Goal: Transaction & Acquisition: Purchase product/service

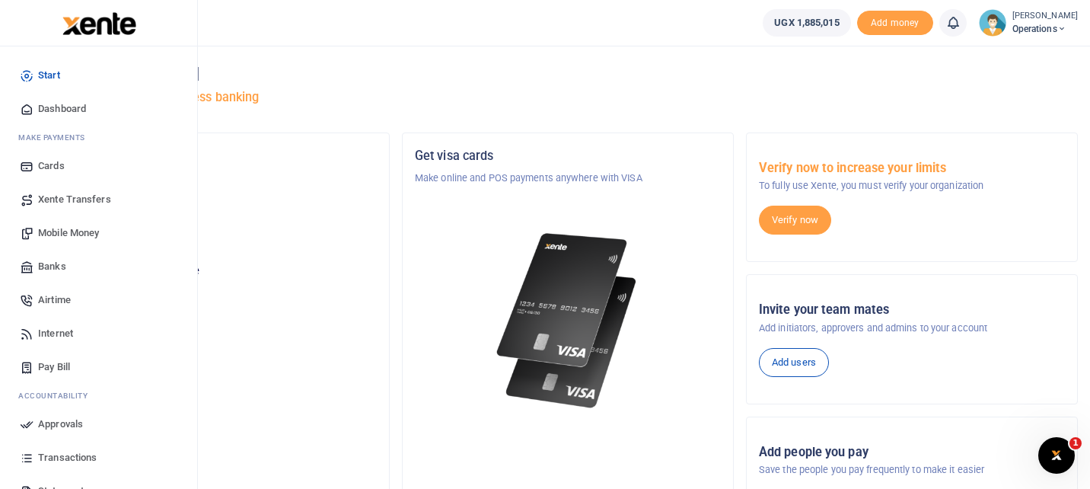
click at [74, 231] on span "Mobile Money" at bounding box center [68, 232] width 61 height 15
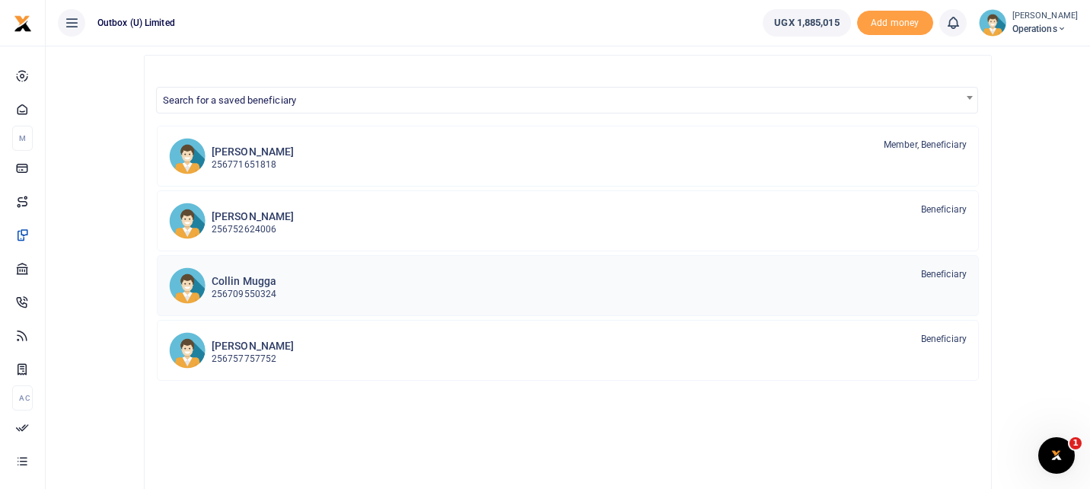
scroll to position [104, 0]
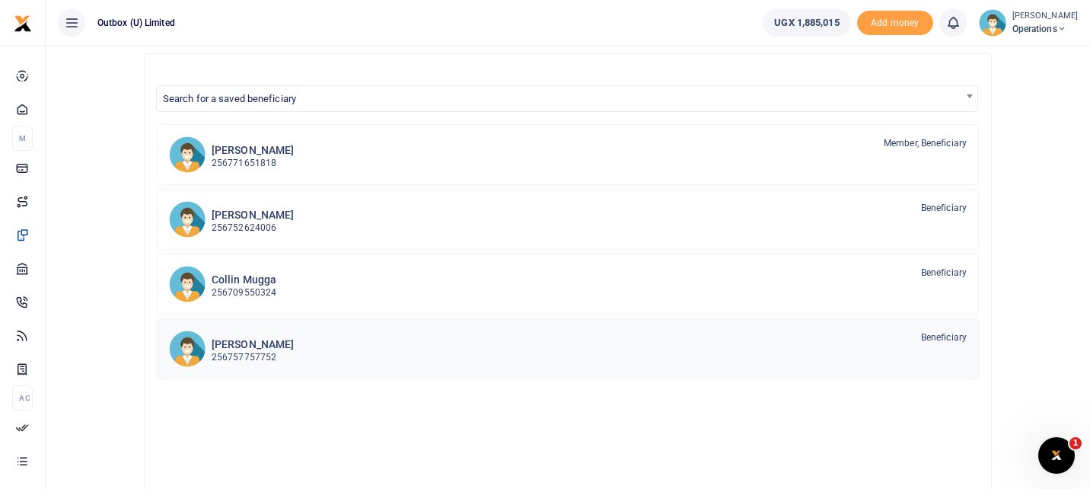
click at [342, 352] on div "Thomas Kawoya 256757757752 Beneficiary" at bounding box center [589, 347] width 755 height 35
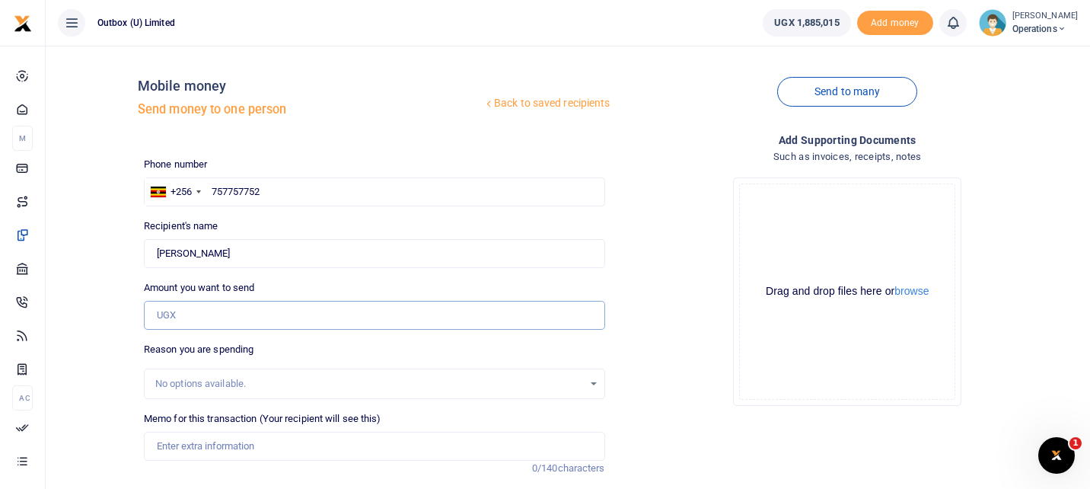
click at [260, 321] on input "Amount you want to send" at bounding box center [374, 315] width 461 height 29
type input "60,000"
click at [286, 377] on div "No options available." at bounding box center [369, 383] width 428 height 15
click at [256, 448] on input "Memo for this transaction (Your recipient will see this)" at bounding box center [374, 446] width 461 height 29
drag, startPoint x: 192, startPoint y: 447, endPoint x: 152, endPoint y: 443, distance: 39.8
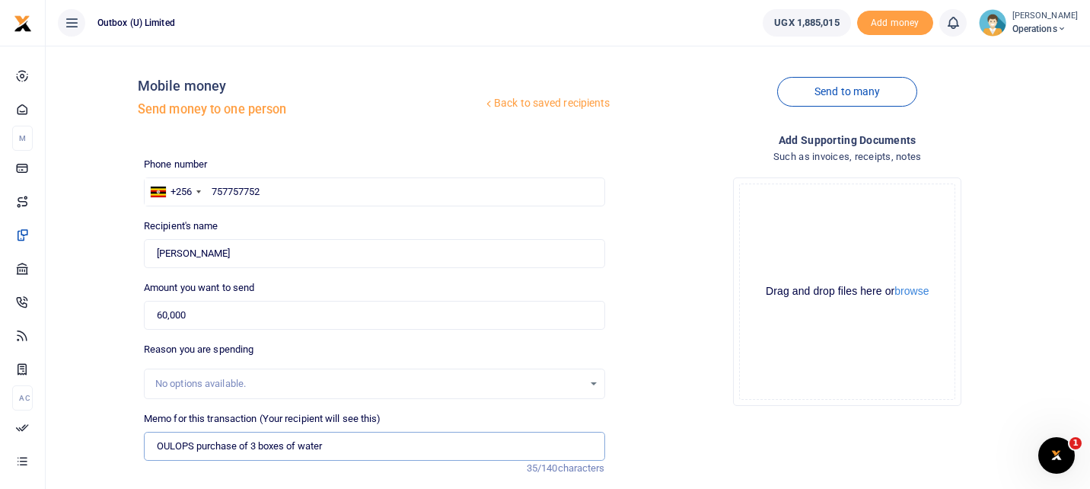
click at [152, 443] on input "OULOPS purchase of 3 boxes of water" at bounding box center [374, 446] width 461 height 29
click at [350, 449] on input "10X purchase of 3 boxes of water" at bounding box center [374, 446] width 461 height 29
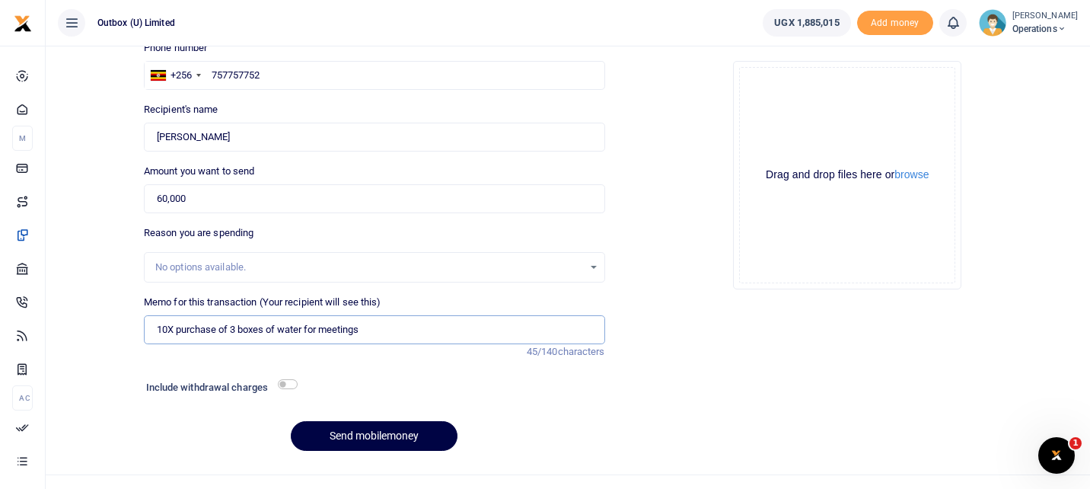
scroll to position [142, 0]
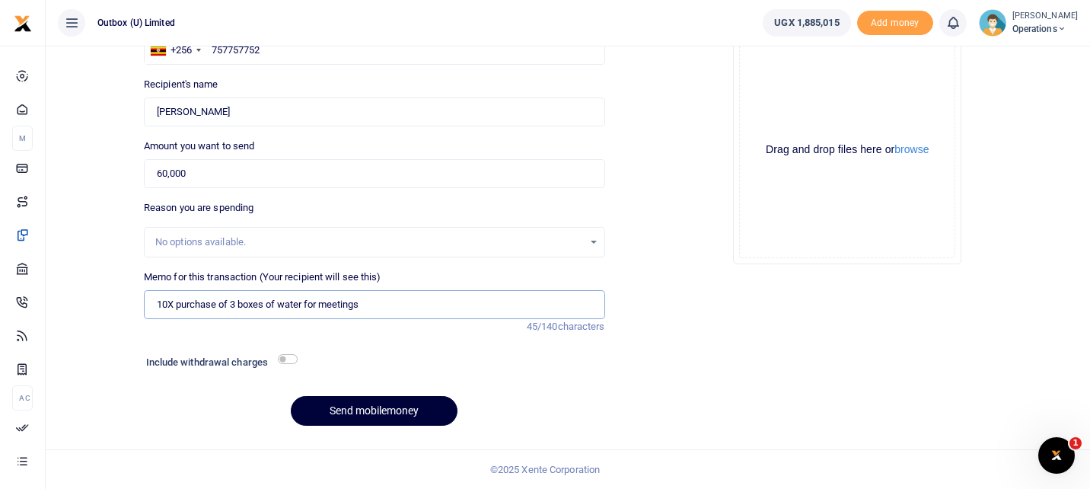
type input "10X purchase of 3 boxes of water for meetings"
click at [360, 407] on button "Send mobilemoney" at bounding box center [374, 411] width 167 height 30
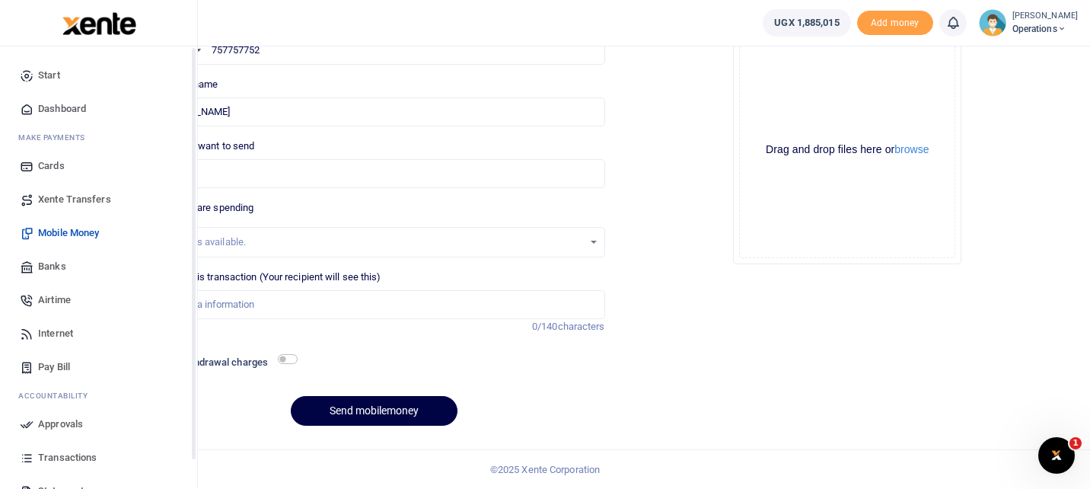
click at [74, 110] on span "Dashboard" at bounding box center [62, 108] width 48 height 15
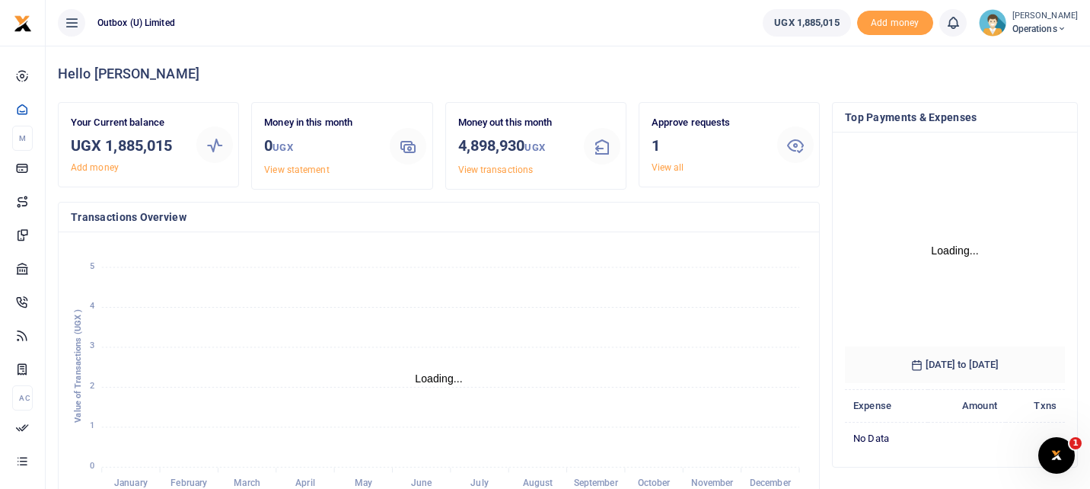
click at [680, 167] on link "View all" at bounding box center [668, 167] width 33 height 11
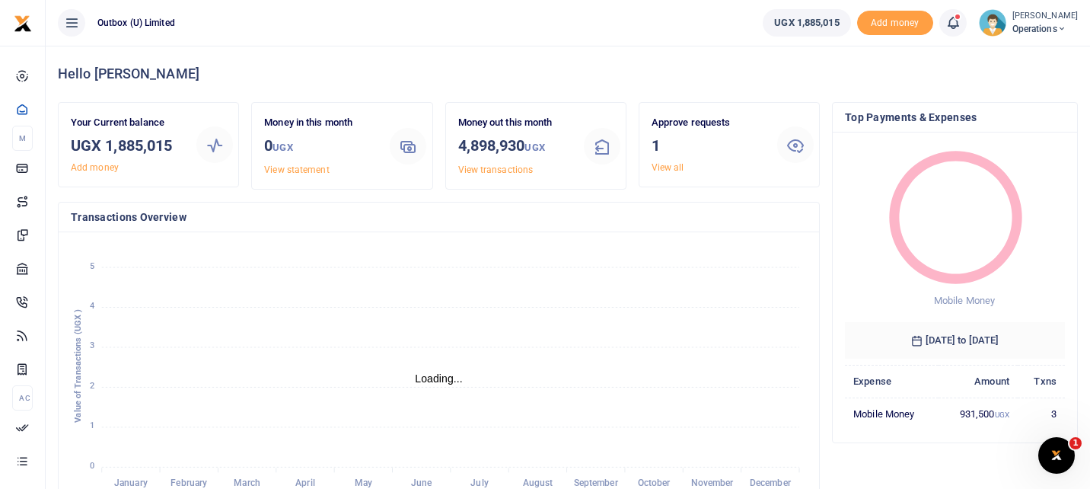
scroll to position [1, 1]
click at [681, 163] on link "View all" at bounding box center [668, 167] width 33 height 11
click at [660, 171] on link "View all" at bounding box center [668, 167] width 33 height 11
click at [730, 144] on h3 "1" at bounding box center [708, 145] width 113 height 23
click at [678, 167] on link "View all" at bounding box center [668, 167] width 33 height 11
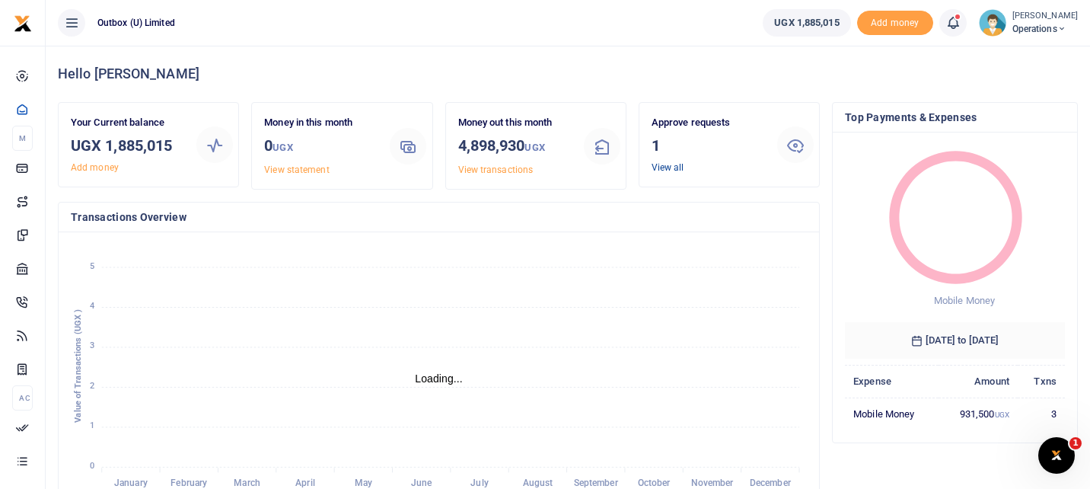
click at [673, 164] on link "View all" at bounding box center [668, 167] width 33 height 11
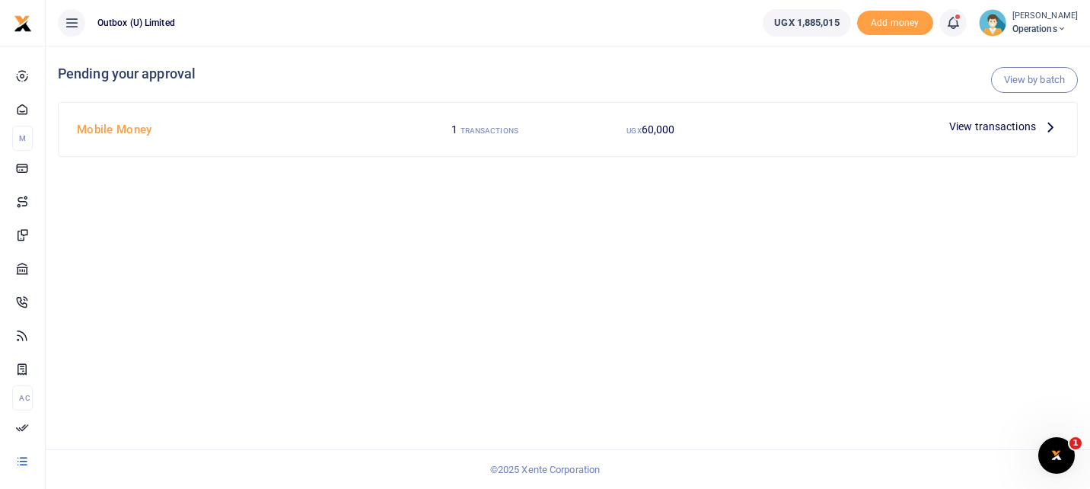
click at [1049, 126] on icon at bounding box center [1050, 126] width 17 height 17
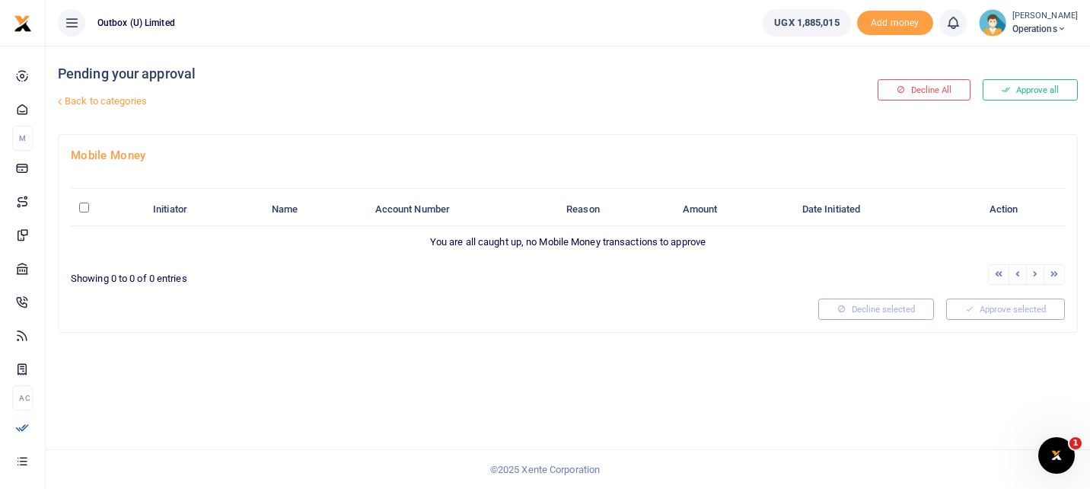
click at [579, 358] on div "Pending your approval Back to categories Decline All Approve all Mobile Money I…" at bounding box center [568, 267] width 1044 height 443
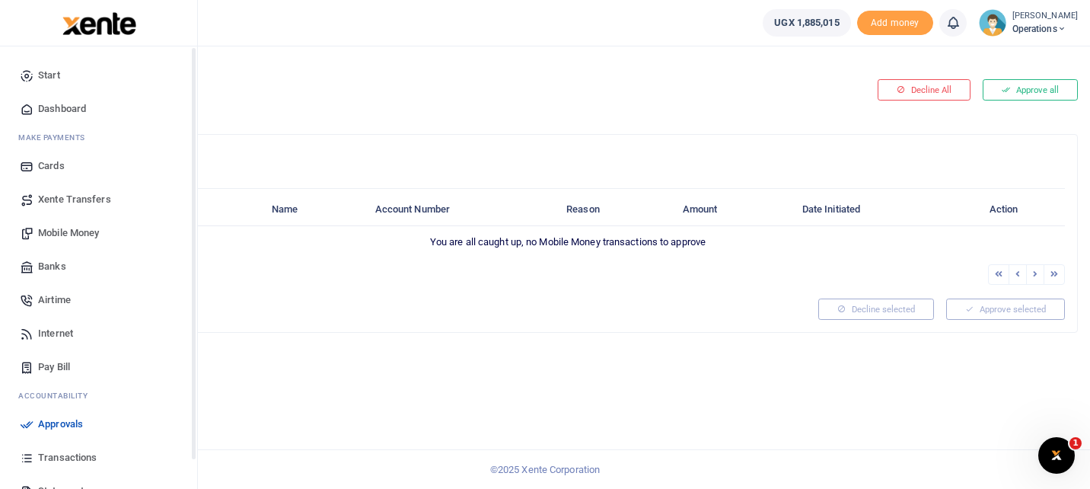
click at [68, 112] on span "Dashboard" at bounding box center [62, 108] width 48 height 15
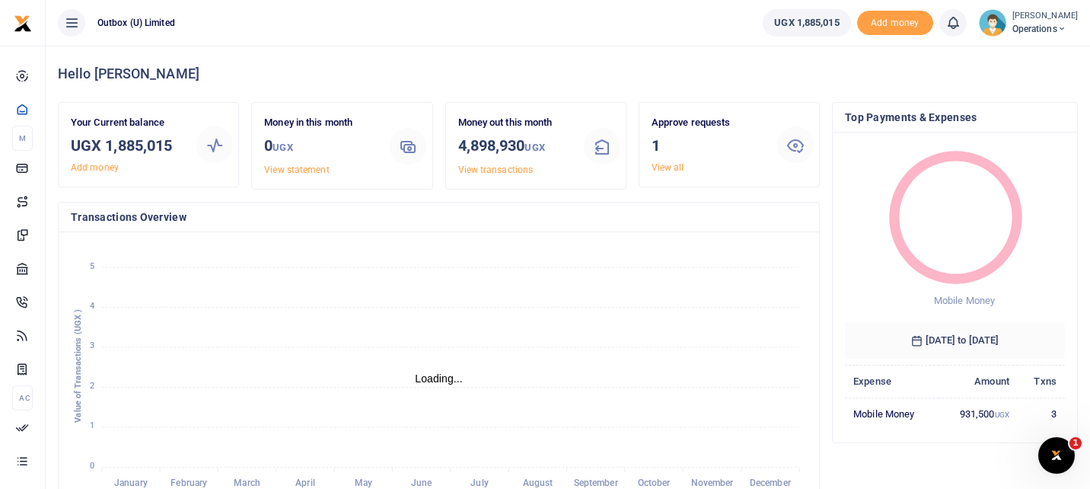
scroll to position [1, 1]
